Goal: Information Seeking & Learning: Learn about a topic

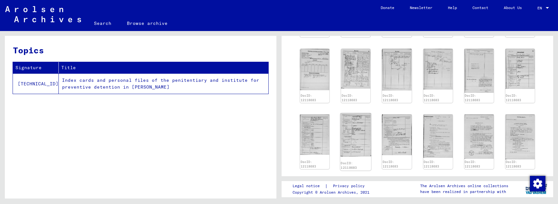
scroll to position [279, 0]
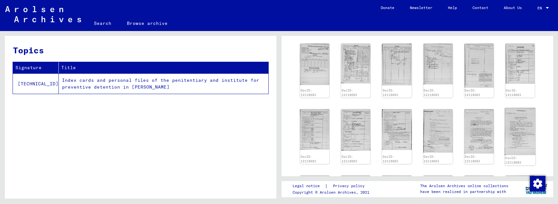
click at [524, 115] on img at bounding box center [519, 130] width 31 height 47
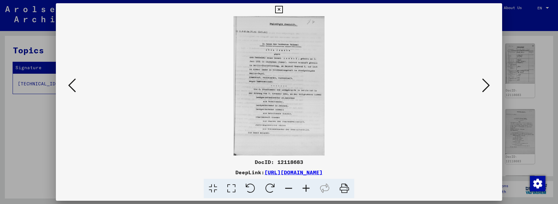
click at [307, 190] on icon at bounding box center [305, 188] width 17 height 20
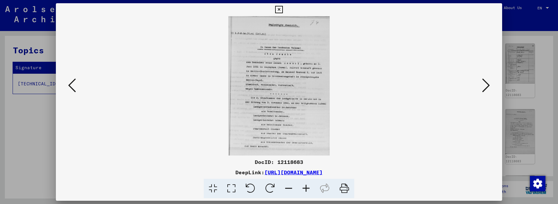
click at [307, 190] on icon at bounding box center [305, 188] width 17 height 20
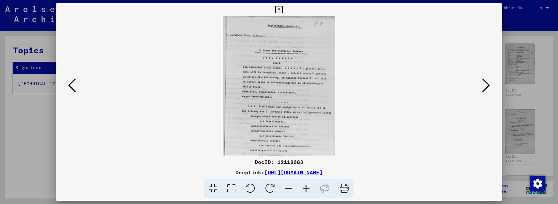
click at [307, 190] on icon at bounding box center [305, 188] width 17 height 20
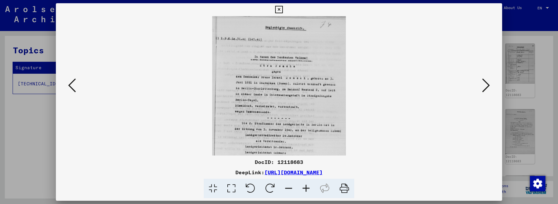
click at [307, 190] on icon at bounding box center [305, 188] width 17 height 20
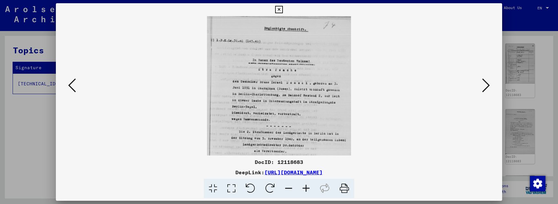
click at [307, 190] on icon at bounding box center [305, 188] width 17 height 20
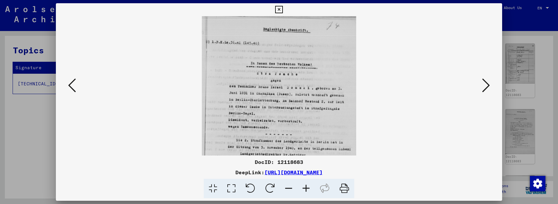
click at [307, 190] on icon at bounding box center [305, 188] width 17 height 20
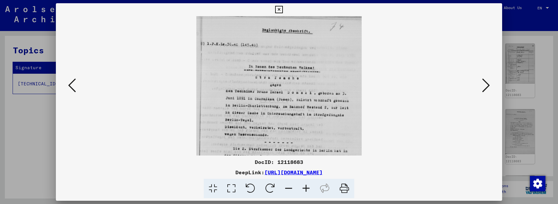
click at [307, 190] on icon at bounding box center [305, 188] width 17 height 20
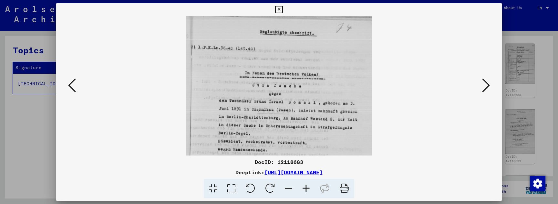
click at [307, 190] on icon at bounding box center [305, 188] width 17 height 20
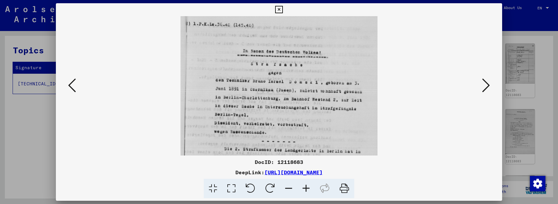
scroll to position [32, 0]
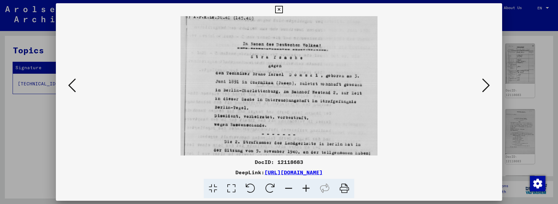
drag, startPoint x: 300, startPoint y: 75, endPoint x: 303, endPoint y: 42, distance: 32.3
click at [305, 188] on icon at bounding box center [305, 188] width 17 height 20
click at [305, 186] on icon at bounding box center [305, 188] width 17 height 20
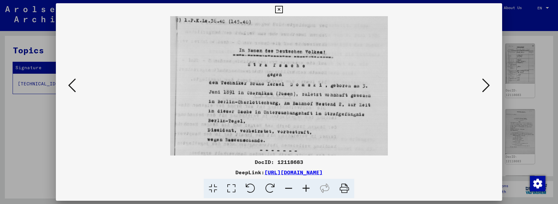
click at [305, 186] on icon at bounding box center [305, 188] width 17 height 20
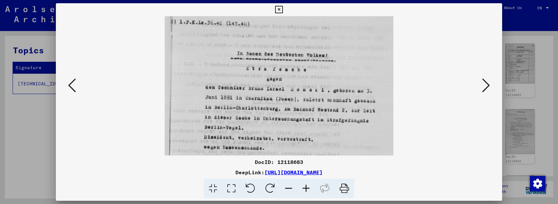
click at [305, 186] on icon at bounding box center [305, 188] width 17 height 20
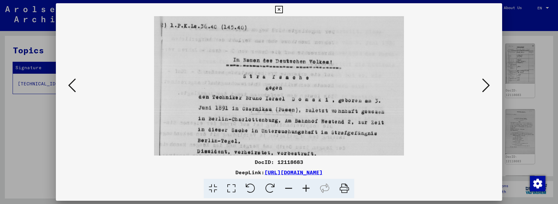
click at [305, 186] on icon at bounding box center [305, 188] width 17 height 20
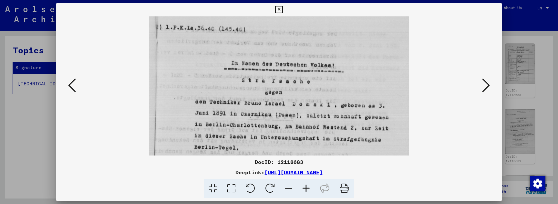
click at [305, 186] on icon at bounding box center [305, 188] width 17 height 20
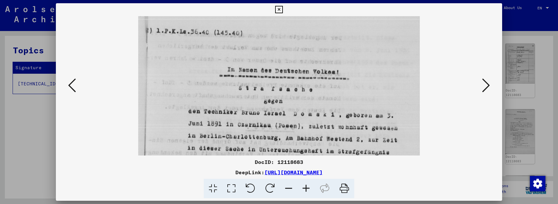
click at [305, 186] on icon at bounding box center [305, 188] width 17 height 20
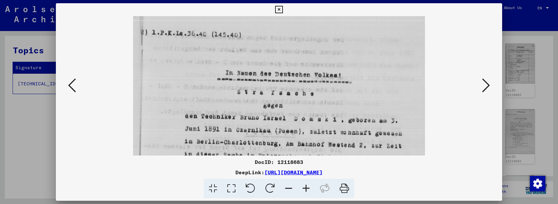
click at [305, 186] on icon at bounding box center [305, 188] width 17 height 20
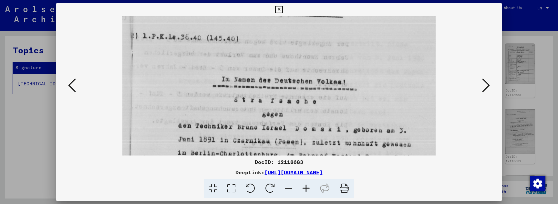
click at [305, 186] on icon at bounding box center [305, 188] width 17 height 20
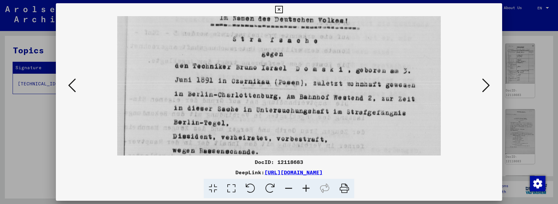
drag, startPoint x: 302, startPoint y: 144, endPoint x: 302, endPoint y: 79, distance: 64.9
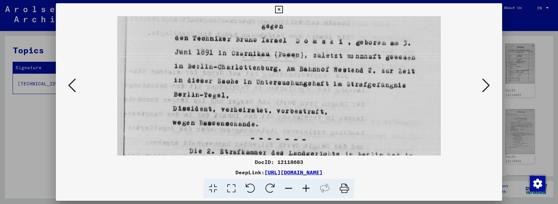
drag, startPoint x: 376, startPoint y: 77, endPoint x: 377, endPoint y: 48, distance: 28.4
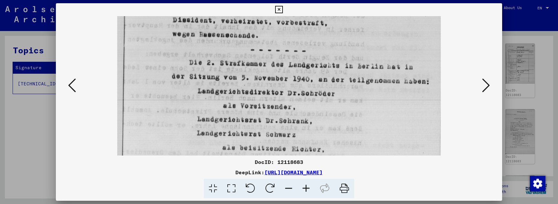
drag, startPoint x: 394, startPoint y: 98, endPoint x: 398, endPoint y: 11, distance: 87.2
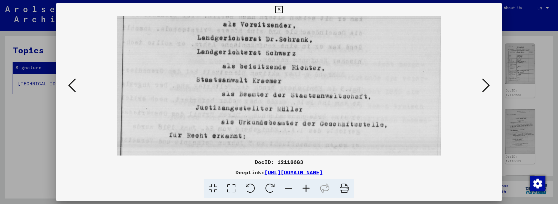
drag, startPoint x: 390, startPoint y: 133, endPoint x: 391, endPoint y: 52, distance: 80.7
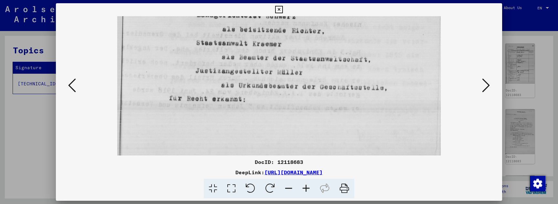
drag, startPoint x: 406, startPoint y: 95, endPoint x: 406, endPoint y: 59, distance: 35.8
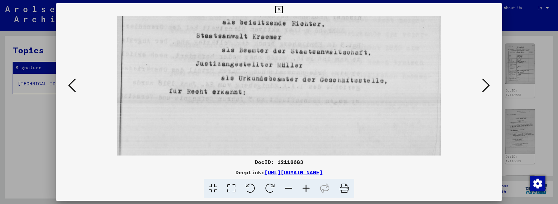
click at [484, 84] on icon at bounding box center [486, 84] width 8 height 15
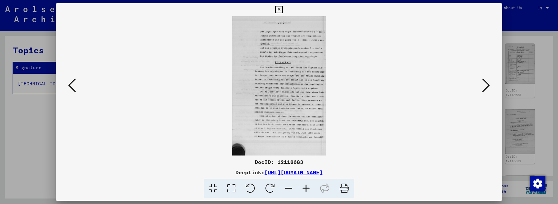
scroll to position [0, 0]
click at [306, 186] on icon at bounding box center [305, 188] width 17 height 20
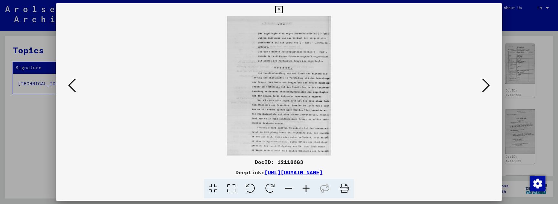
click at [306, 186] on icon at bounding box center [305, 188] width 17 height 20
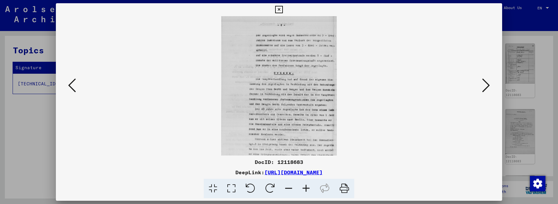
click at [306, 186] on icon at bounding box center [305, 188] width 17 height 20
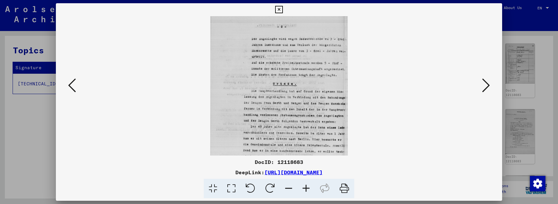
click at [306, 186] on icon at bounding box center [305, 188] width 17 height 20
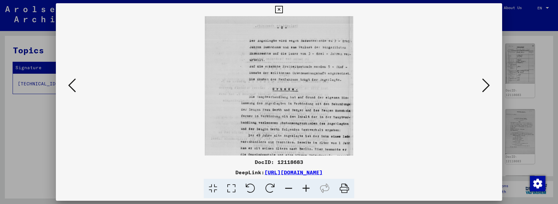
click at [306, 186] on icon at bounding box center [305, 188] width 17 height 20
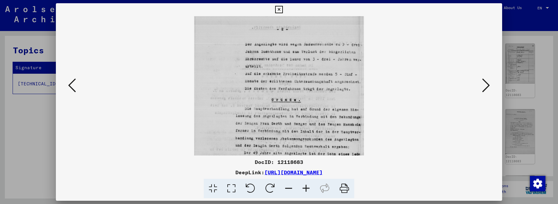
click at [306, 186] on icon at bounding box center [305, 188] width 17 height 20
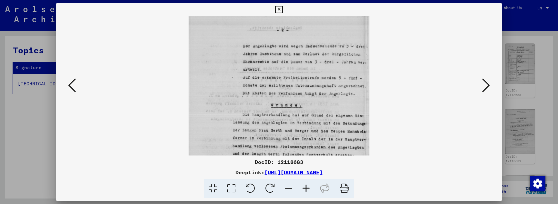
click at [306, 186] on icon at bounding box center [305, 188] width 17 height 20
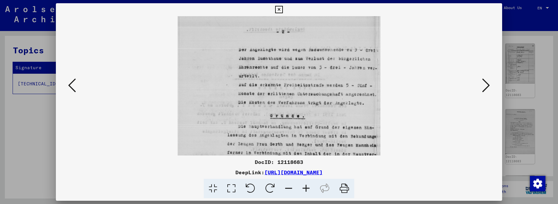
click at [306, 186] on icon at bounding box center [305, 188] width 17 height 20
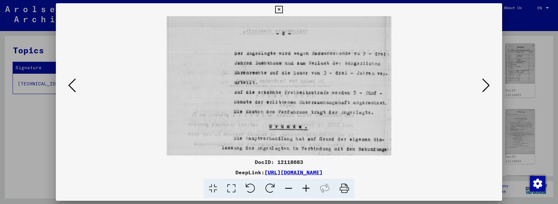
click at [306, 186] on icon at bounding box center [305, 188] width 17 height 20
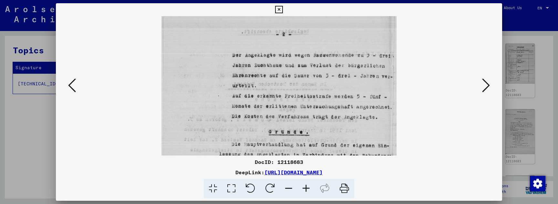
click at [306, 186] on icon at bounding box center [305, 188] width 17 height 20
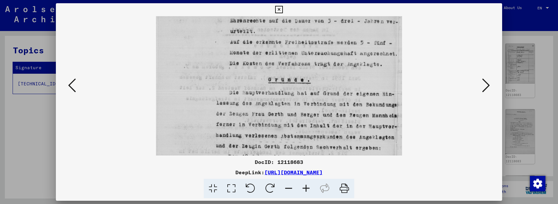
drag, startPoint x: 326, startPoint y: 128, endPoint x: 327, endPoint y: 70, distance: 57.8
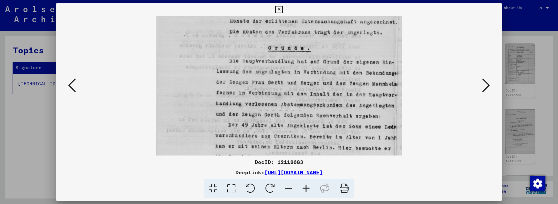
drag, startPoint x: 332, startPoint y: 116, endPoint x: 332, endPoint y: 84, distance: 31.9
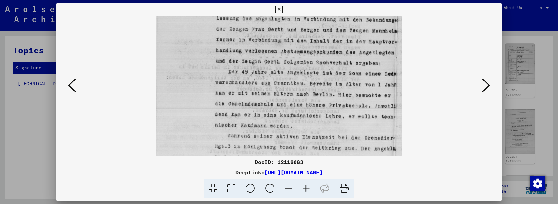
scroll to position [147, 0]
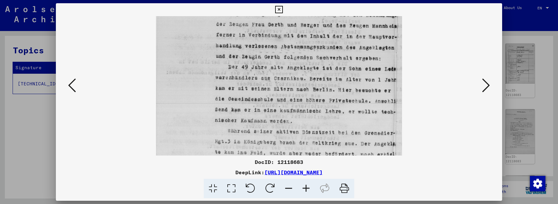
drag, startPoint x: 339, startPoint y: 104, endPoint x: 340, endPoint y: 47, distance: 57.4
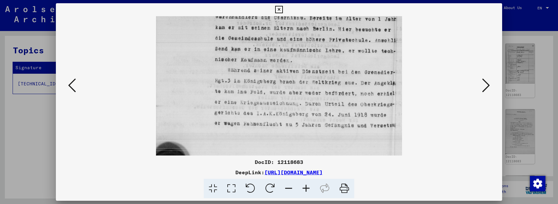
drag, startPoint x: 346, startPoint y: 125, endPoint x: 345, endPoint y: 63, distance: 62.0
click at [483, 82] on icon at bounding box center [486, 84] width 8 height 15
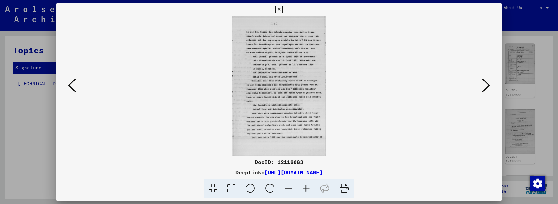
scroll to position [0, 0]
click at [305, 187] on icon at bounding box center [305, 188] width 17 height 20
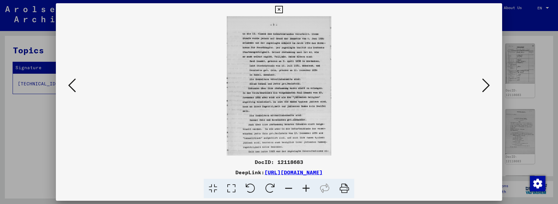
click at [305, 187] on icon at bounding box center [305, 188] width 17 height 20
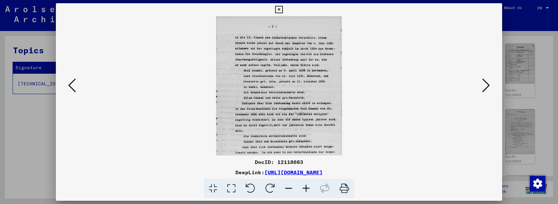
click at [305, 187] on icon at bounding box center [305, 188] width 17 height 20
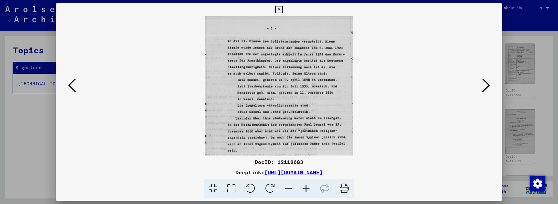
click at [305, 187] on icon at bounding box center [305, 188] width 17 height 20
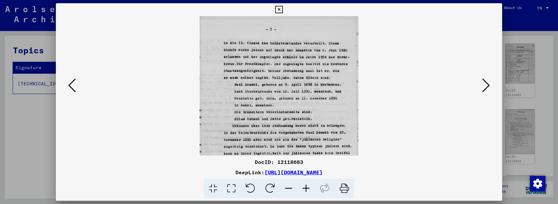
click at [305, 187] on icon at bounding box center [305, 188] width 17 height 20
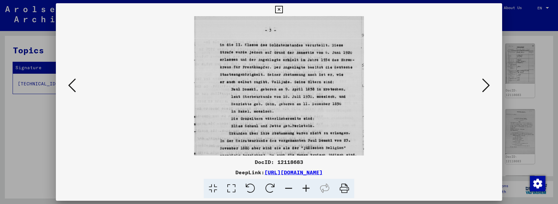
click at [305, 187] on icon at bounding box center [305, 188] width 17 height 20
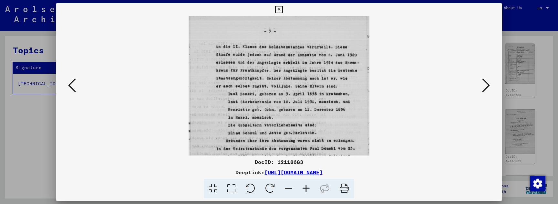
click at [305, 187] on icon at bounding box center [305, 188] width 17 height 20
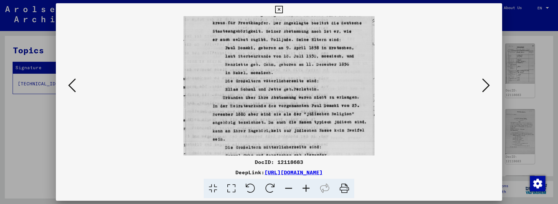
drag, startPoint x: 322, startPoint y: 128, endPoint x: 329, endPoint y: 66, distance: 62.0
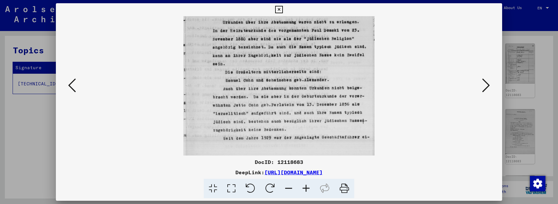
drag, startPoint x: 337, startPoint y: 128, endPoint x: 340, endPoint y: 63, distance: 65.2
click at [473, 87] on div at bounding box center [279, 85] width 402 height 139
click at [488, 89] on icon at bounding box center [486, 84] width 8 height 15
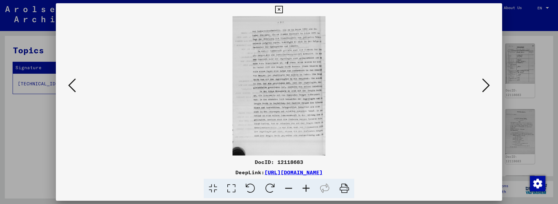
click at [487, 88] on icon at bounding box center [486, 84] width 8 height 15
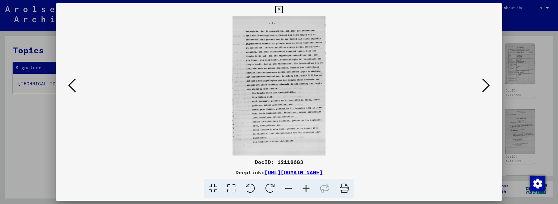
click at [487, 88] on icon at bounding box center [486, 84] width 8 height 15
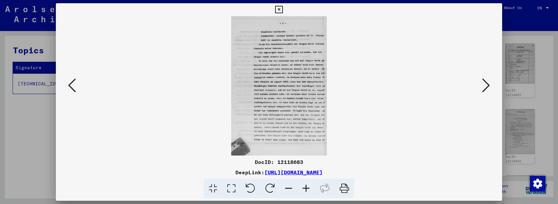
click at [487, 88] on icon at bounding box center [486, 84] width 8 height 15
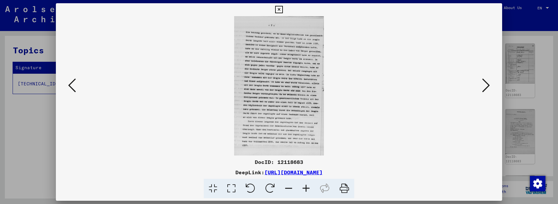
click at [486, 87] on icon at bounding box center [486, 84] width 8 height 15
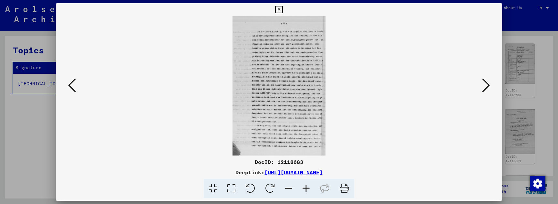
click at [486, 87] on icon at bounding box center [486, 84] width 8 height 15
